Goal: Information Seeking & Learning: Understand process/instructions

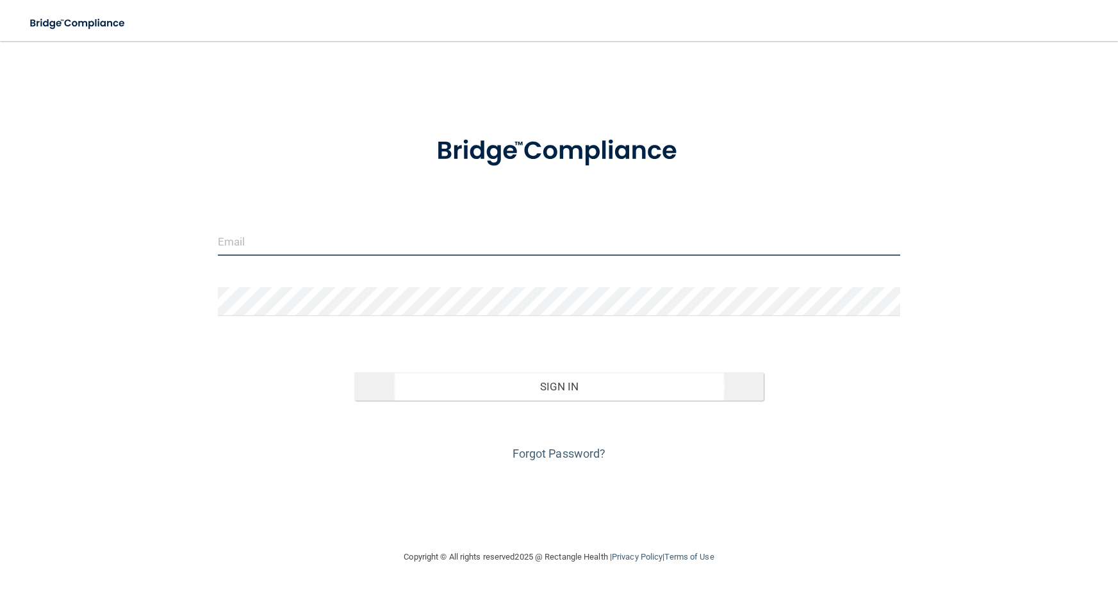
type input "[PERSON_NAME][EMAIL_ADDRESS][DOMAIN_NAME]"
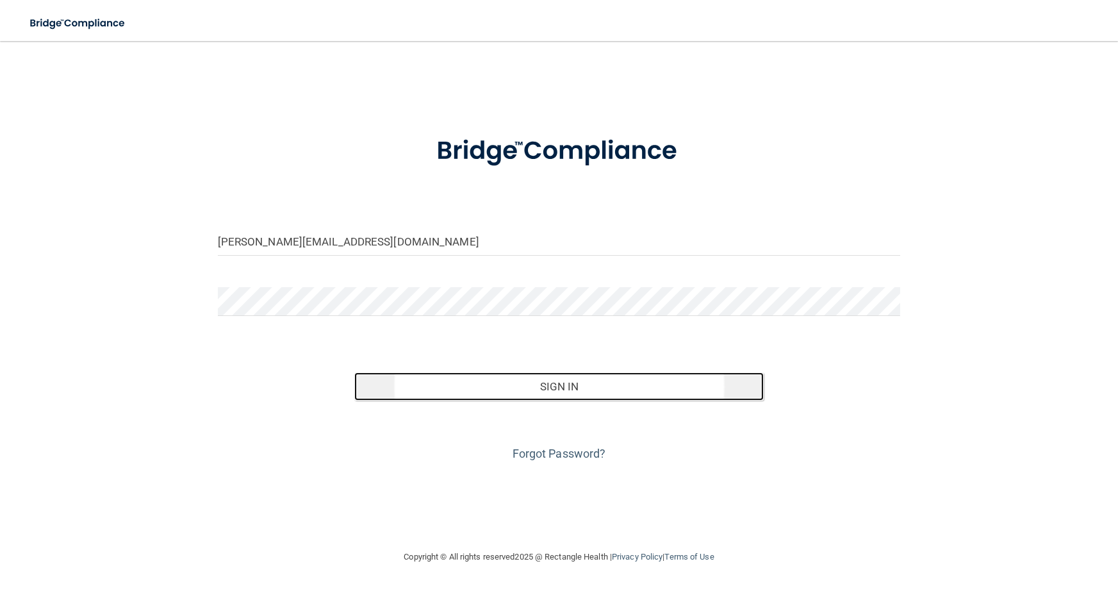
drag, startPoint x: 569, startPoint y: 389, endPoint x: 665, endPoint y: 474, distance: 128.0
click at [569, 389] on button "Sign In" at bounding box center [558, 386] width 409 height 28
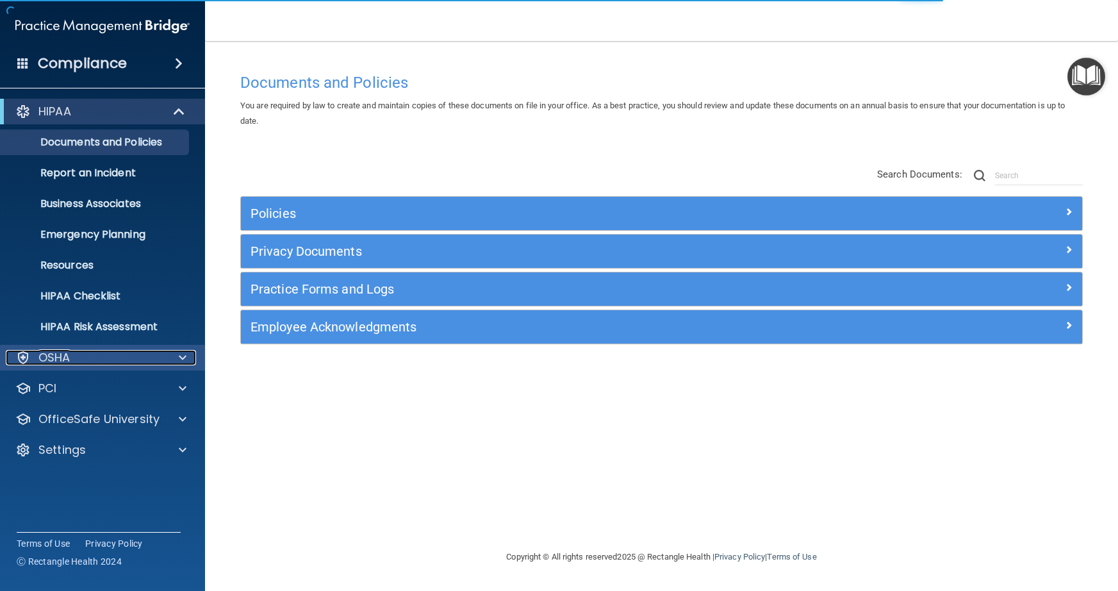
click at [177, 353] on div at bounding box center [181, 357] width 32 height 15
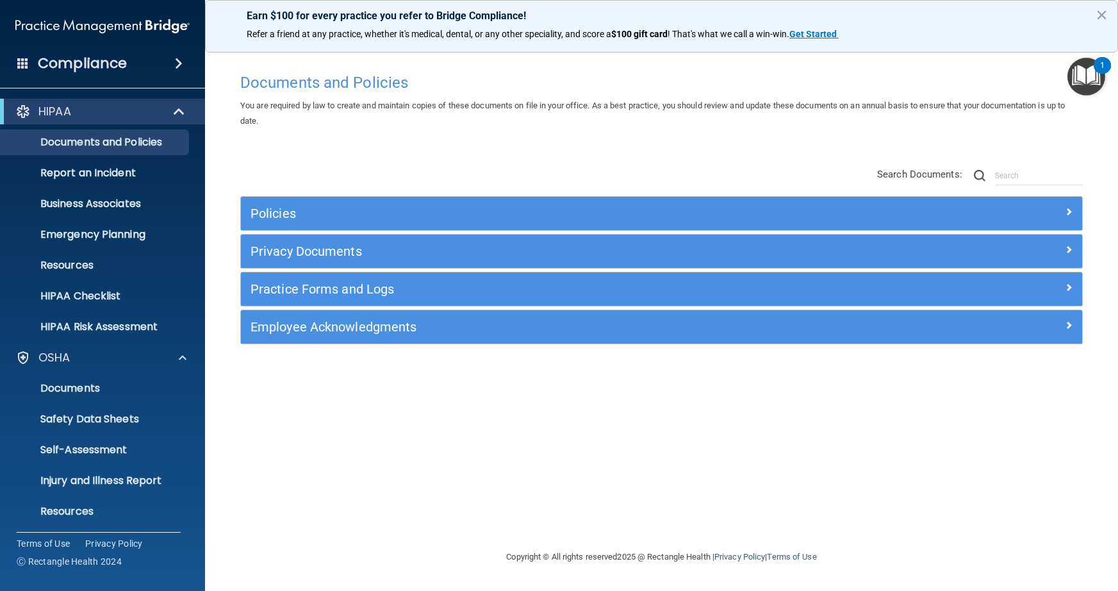
click at [763, 134] on div "Documents and Policies You are required by law to create and maintain copies of…" at bounding box center [662, 308] width 862 height 483
click at [117, 386] on p "Documents" at bounding box center [95, 388] width 175 height 13
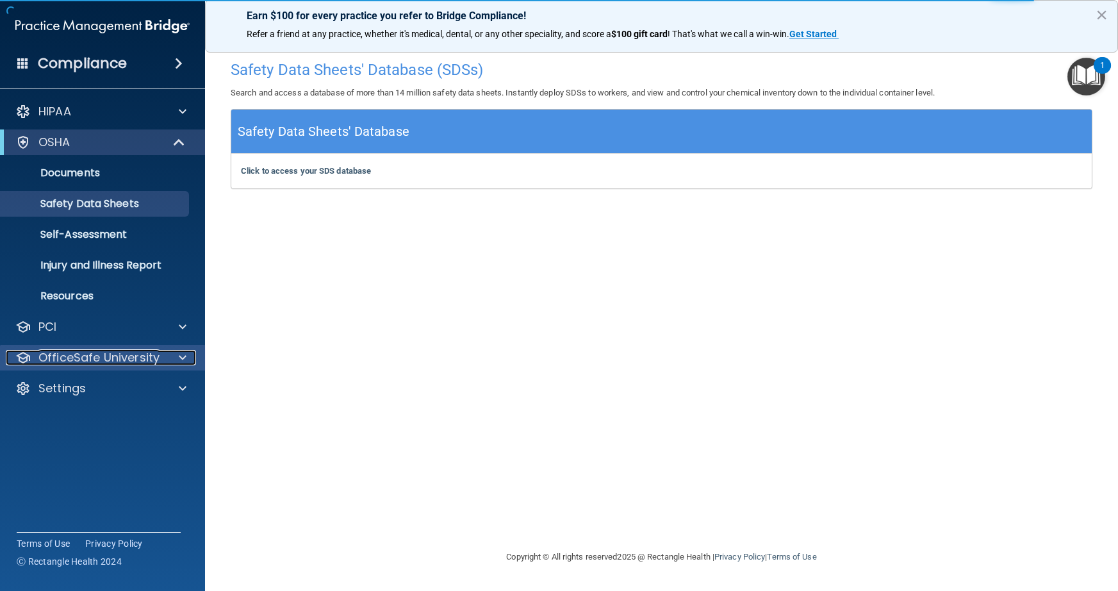
click at [181, 357] on span at bounding box center [183, 357] width 8 height 15
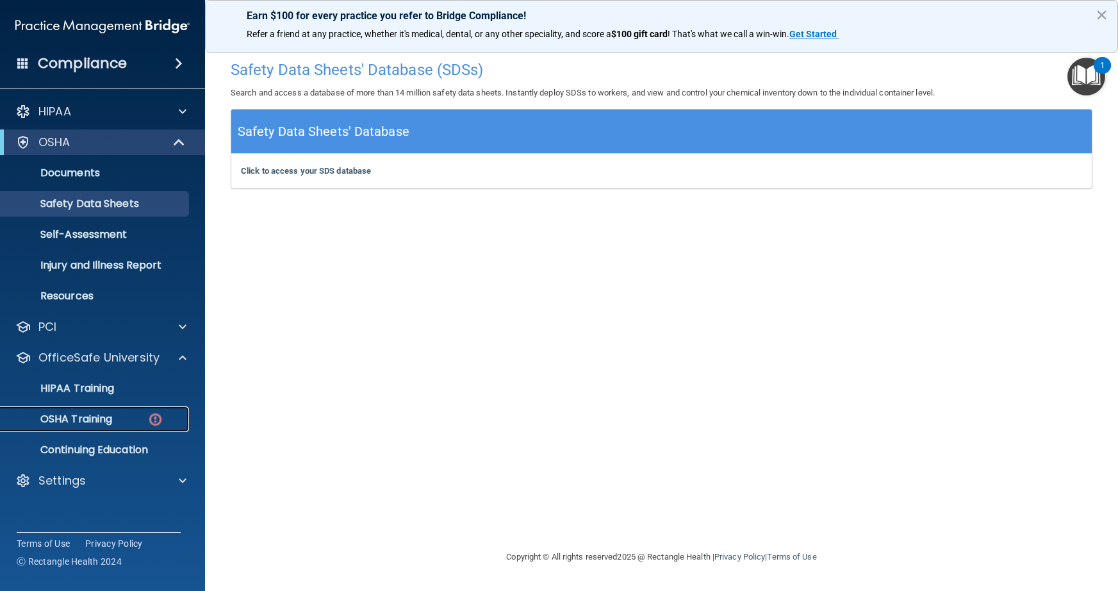
click at [114, 414] on div "OSHA Training" at bounding box center [95, 419] width 175 height 13
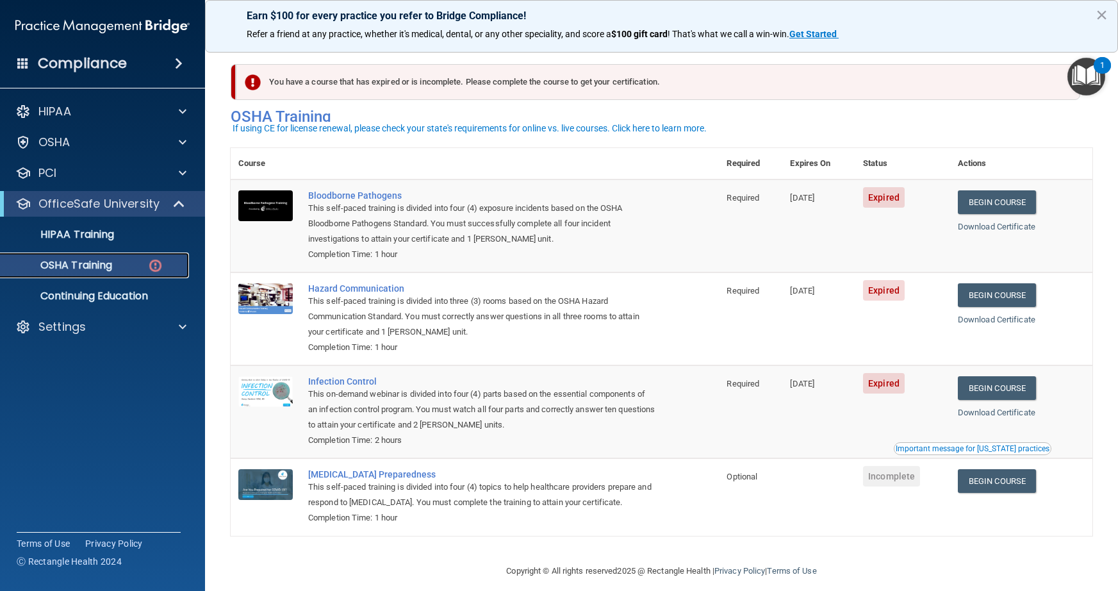
scroll to position [14, 0]
